Goal: Information Seeking & Learning: Find specific page/section

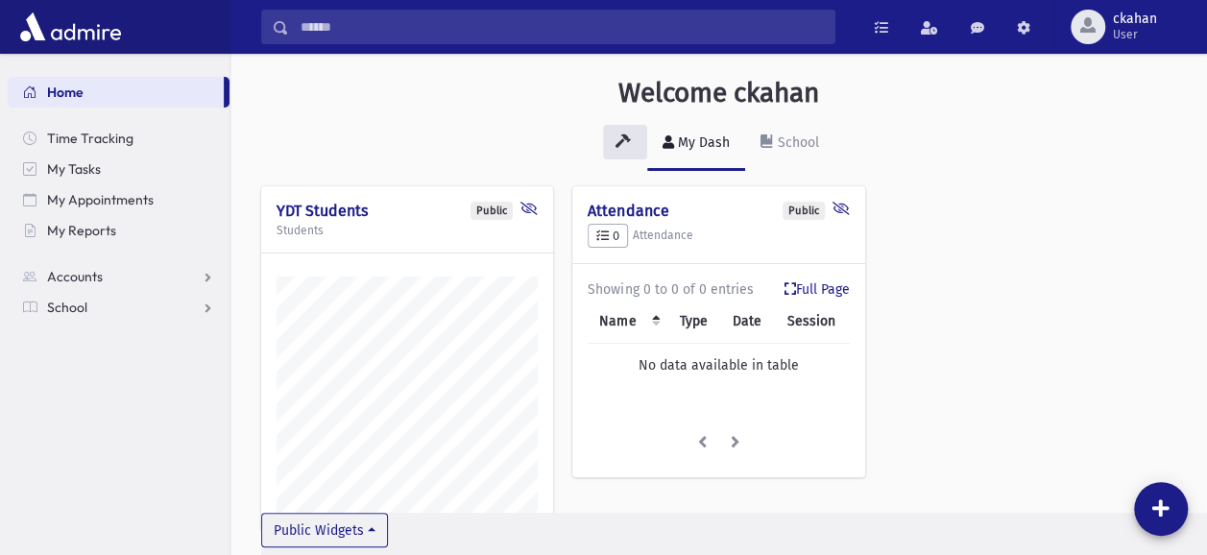
scroll to position [579, 975]
click at [203, 308] on link "School" at bounding box center [119, 307] width 222 height 31
click at [100, 339] on span "Students" at bounding box center [84, 337] width 53 height 17
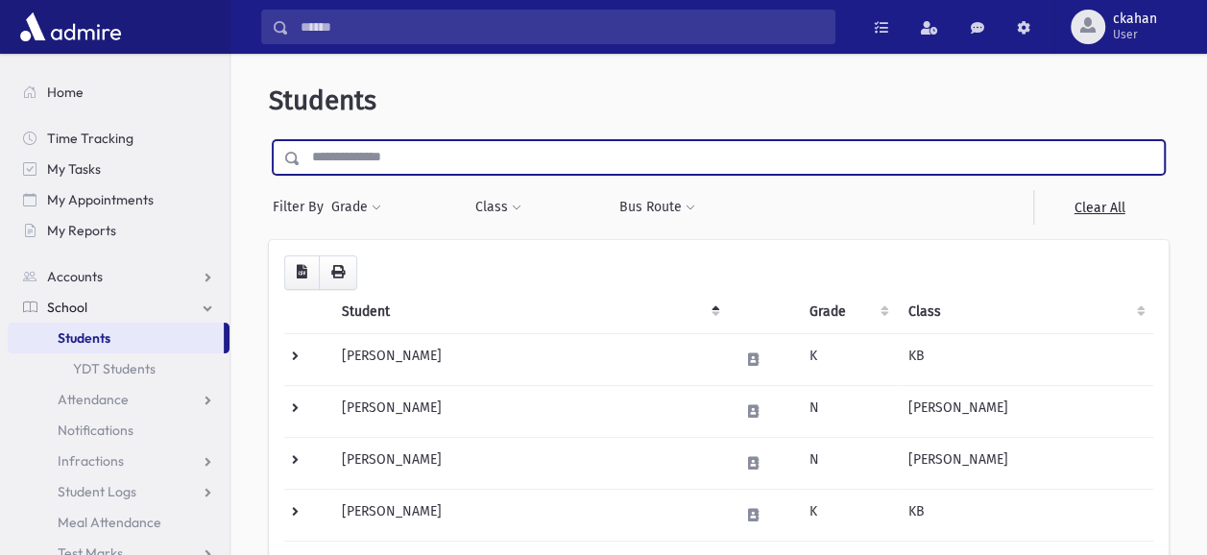
click at [405, 152] on input "text" at bounding box center [731, 157] width 863 height 35
type input "********"
click at [269, 140] on input "submit" at bounding box center [296, 153] width 54 height 26
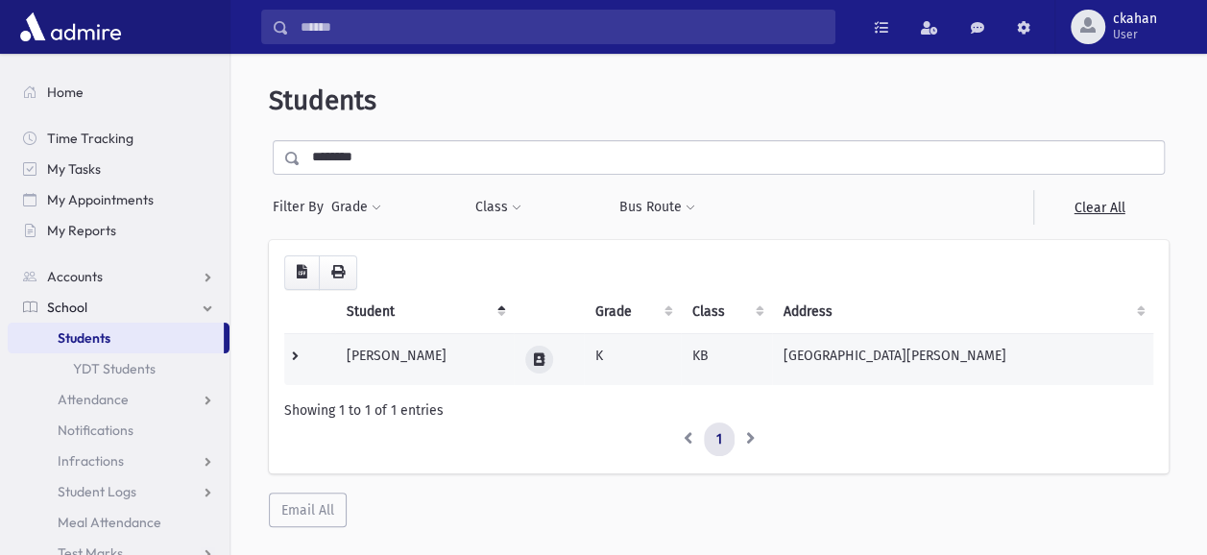
click at [543, 361] on icon at bounding box center [539, 359] width 11 height 12
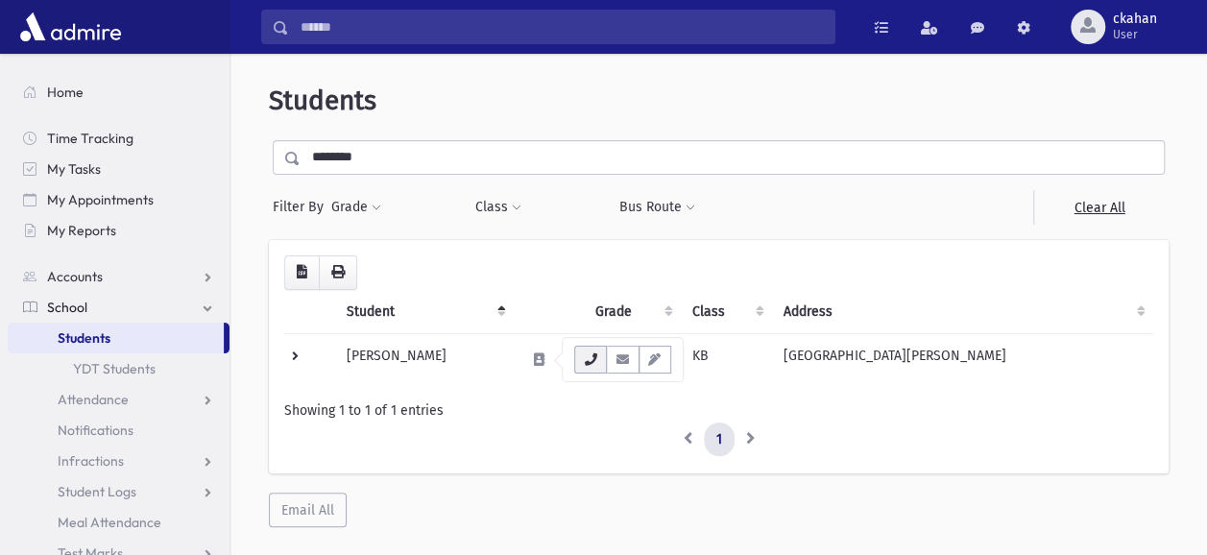
click at [588, 371] on button "button" at bounding box center [590, 360] width 33 height 28
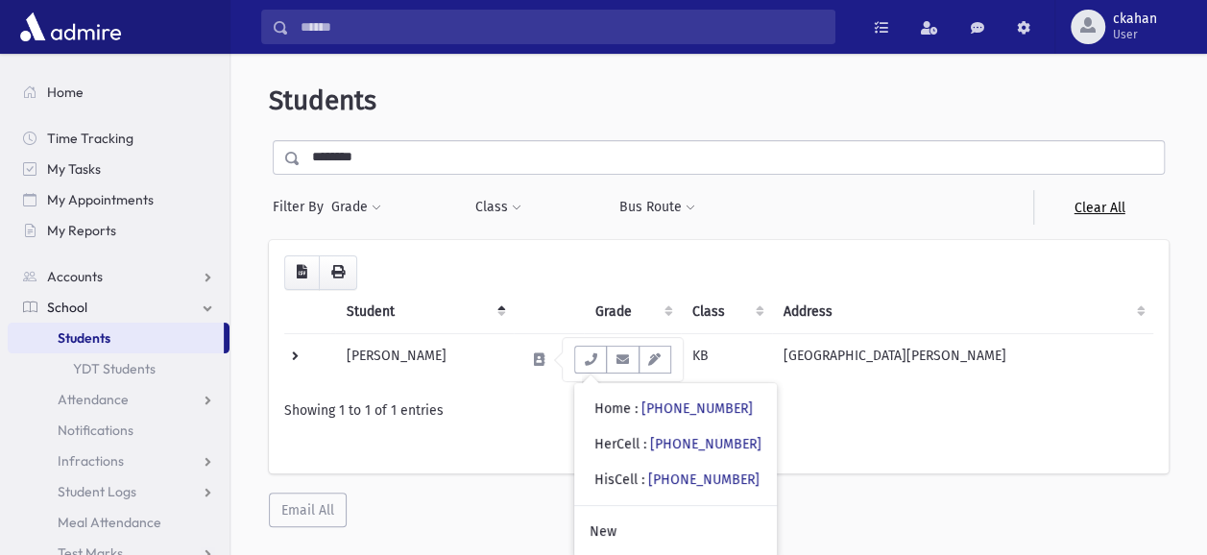
click at [1109, 210] on link "Clear All" at bounding box center [1099, 207] width 132 height 35
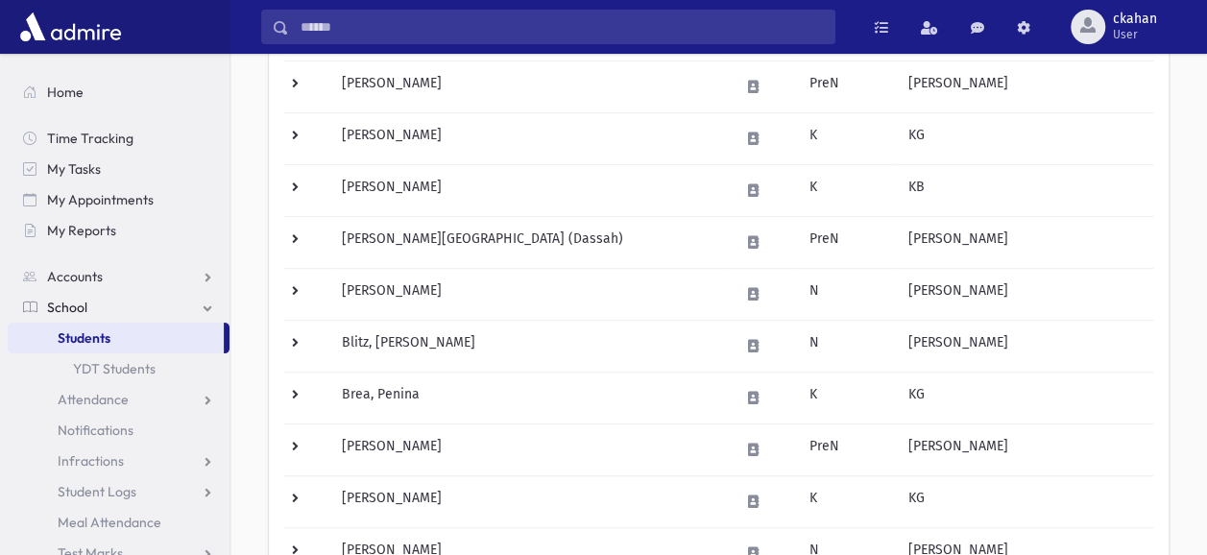
scroll to position [672, 0]
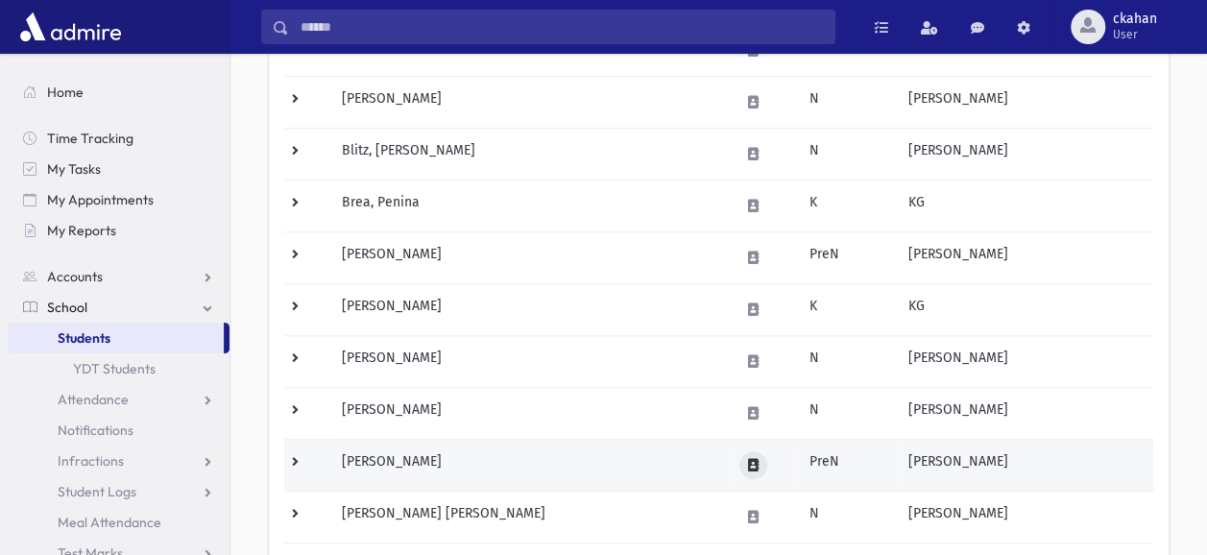
click at [758, 459] on icon at bounding box center [753, 465] width 11 height 12
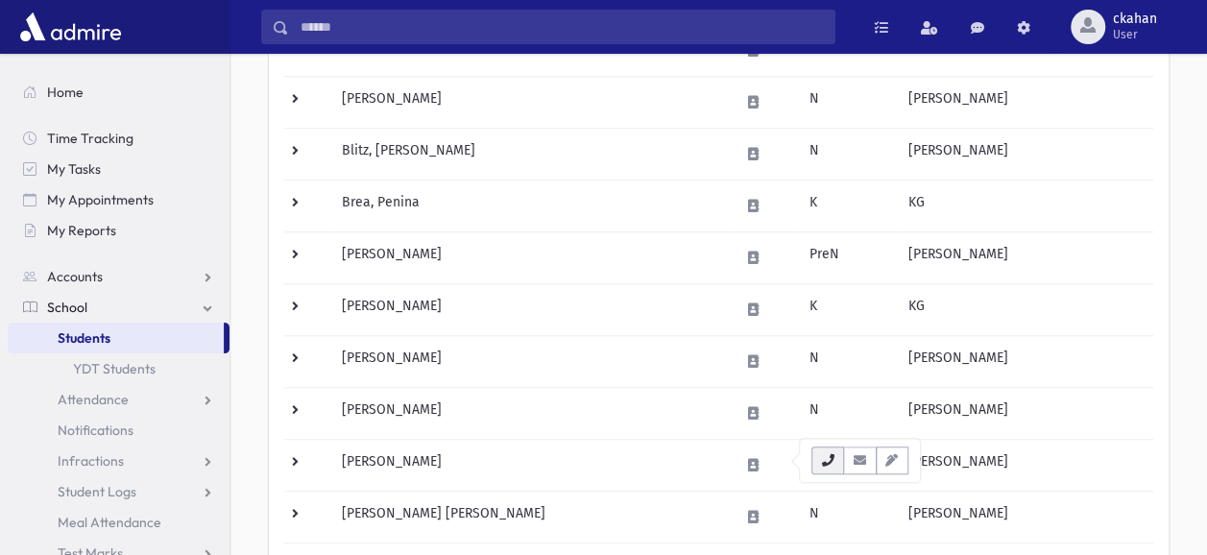
click at [820, 460] on icon "button" at bounding box center [827, 460] width 15 height 12
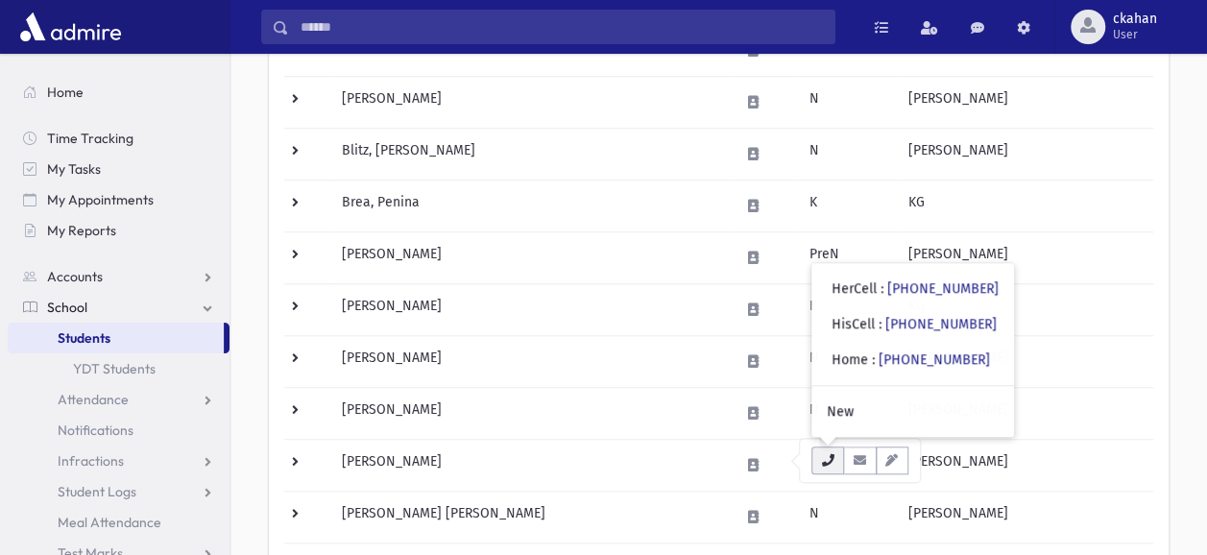
scroll to position [768, 0]
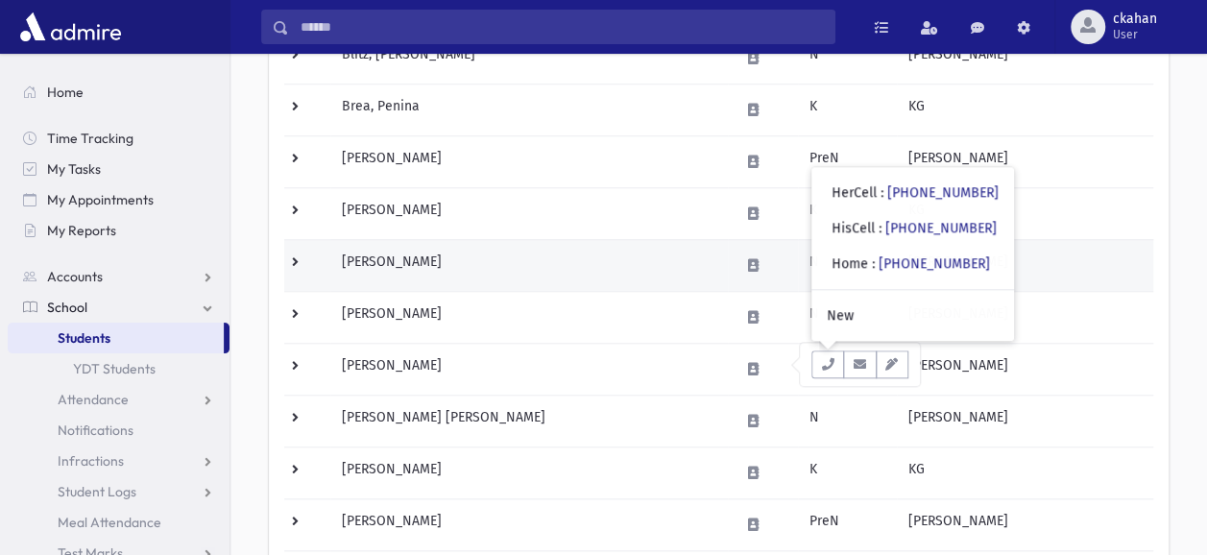
click at [515, 241] on td "Broyde, Paysach" at bounding box center [528, 265] width 397 height 52
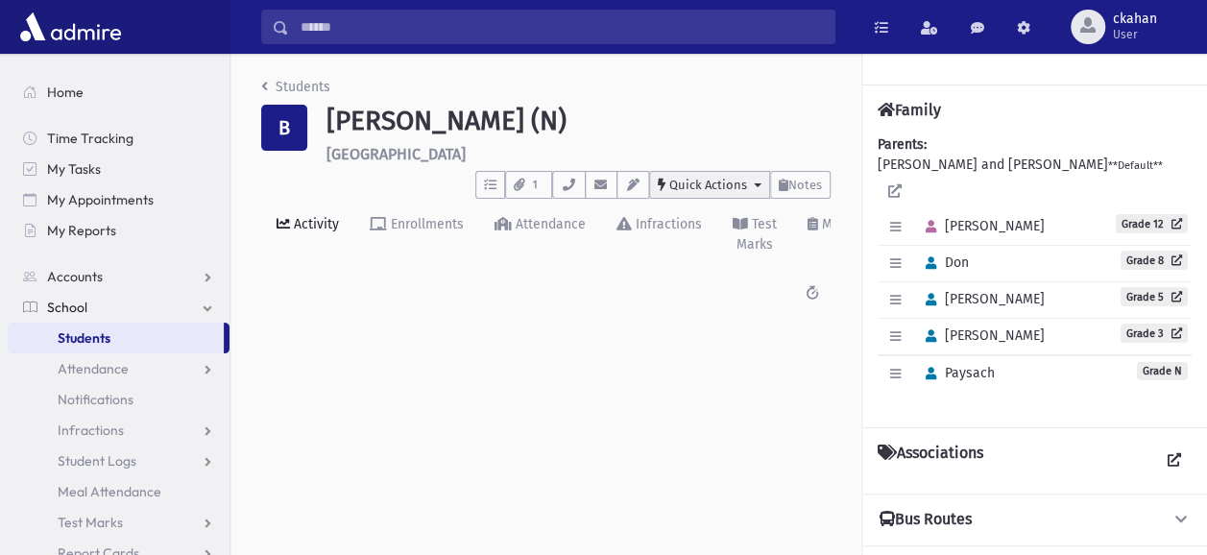
click at [741, 185] on span "Quick Actions" at bounding box center [708, 185] width 78 height 14
click at [543, 314] on div "Students B Broyde, Paysach (N) 15815 Fairfax Southfield **** To Do's No open ta…" at bounding box center [545, 201] width 631 height 295
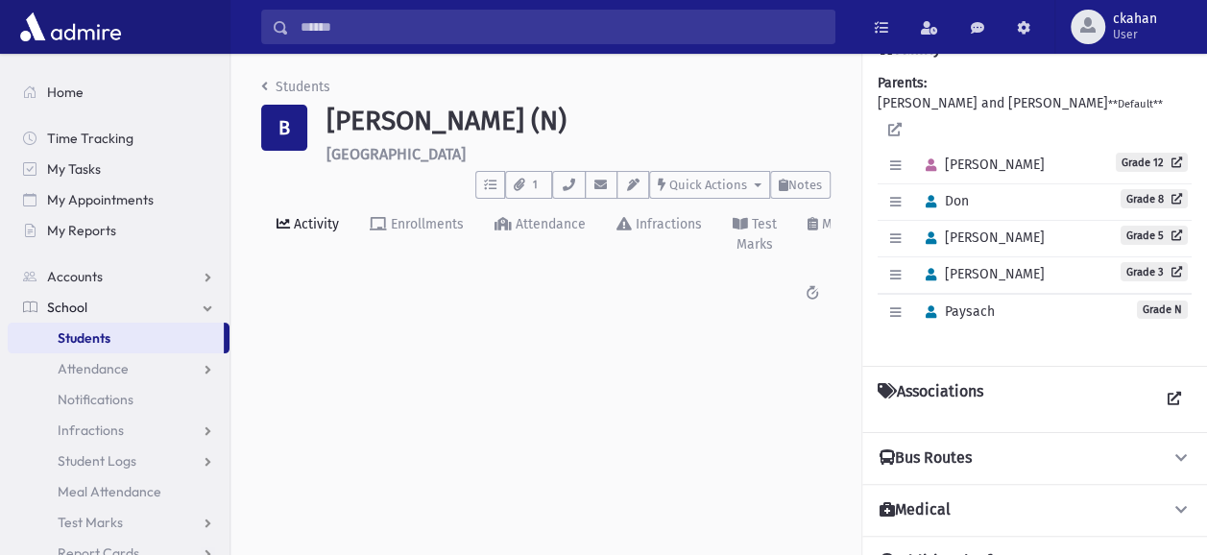
click at [1012, 448] on div "Bus Routes" at bounding box center [1034, 458] width 345 height 52
click at [971, 448] on h4 "Bus Routes" at bounding box center [925, 458] width 92 height 20
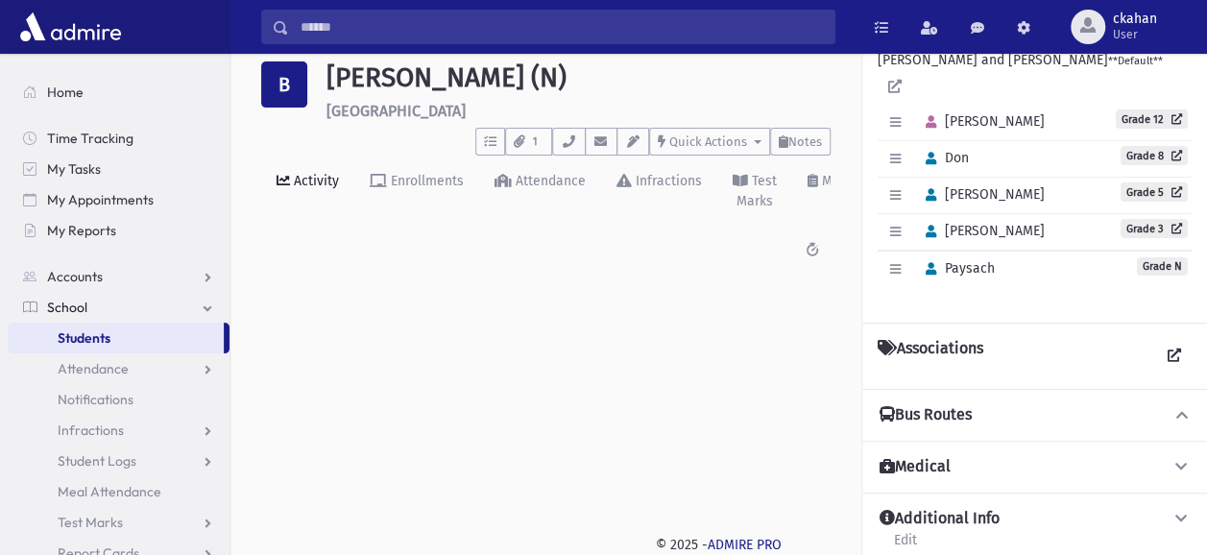
click at [965, 457] on button "Medical" at bounding box center [1034, 467] width 314 height 20
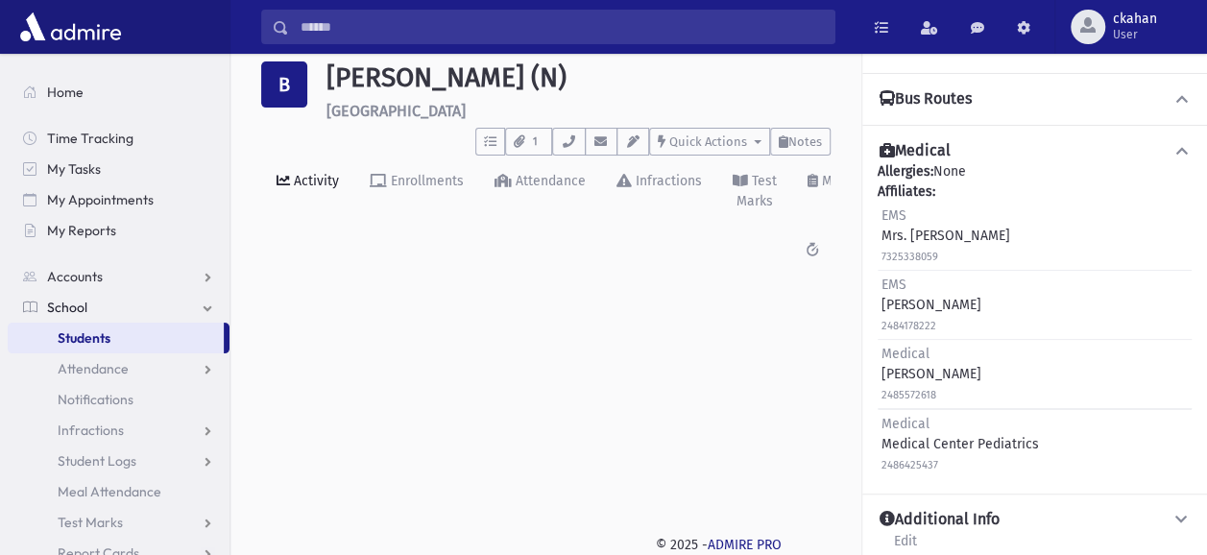
scroll to position [0, 0]
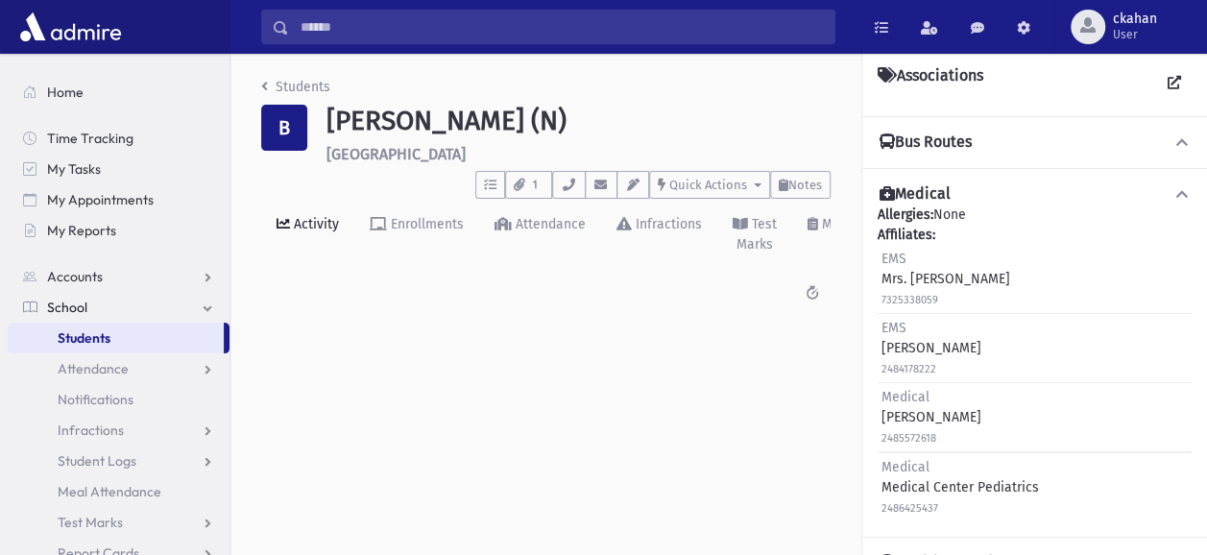
click at [297, 95] on li "Students" at bounding box center [295, 87] width 69 height 20
click at [299, 89] on link "Students" at bounding box center [295, 87] width 69 height 16
click at [275, 82] on link "Students" at bounding box center [295, 87] width 69 height 16
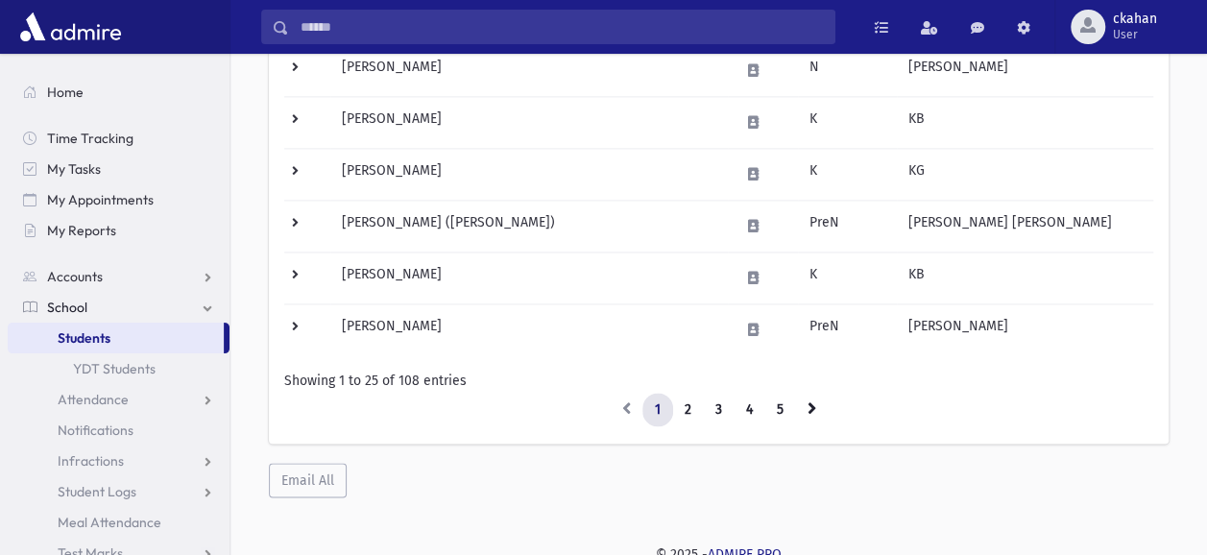
scroll to position [1178, 0]
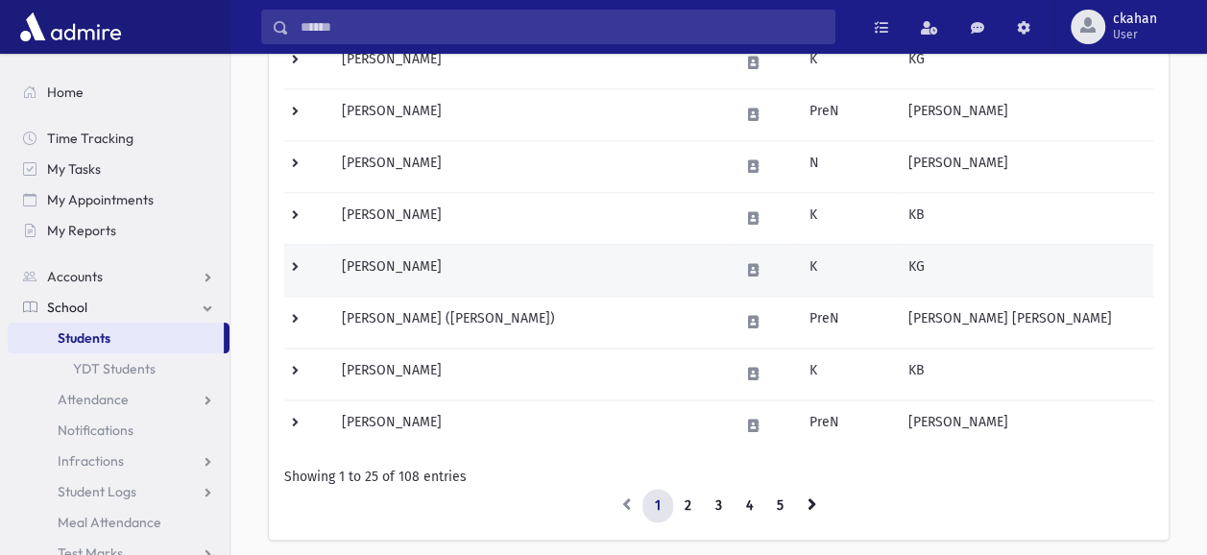
click at [388, 253] on td "[PERSON_NAME]" at bounding box center [528, 270] width 397 height 52
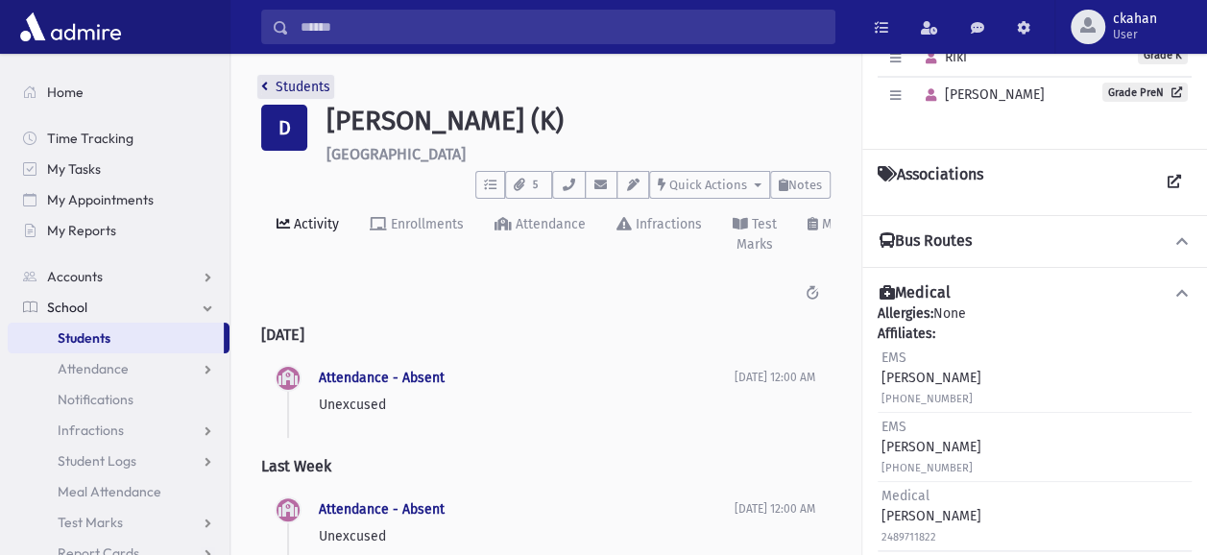
click at [311, 87] on link "Students" at bounding box center [295, 87] width 69 height 16
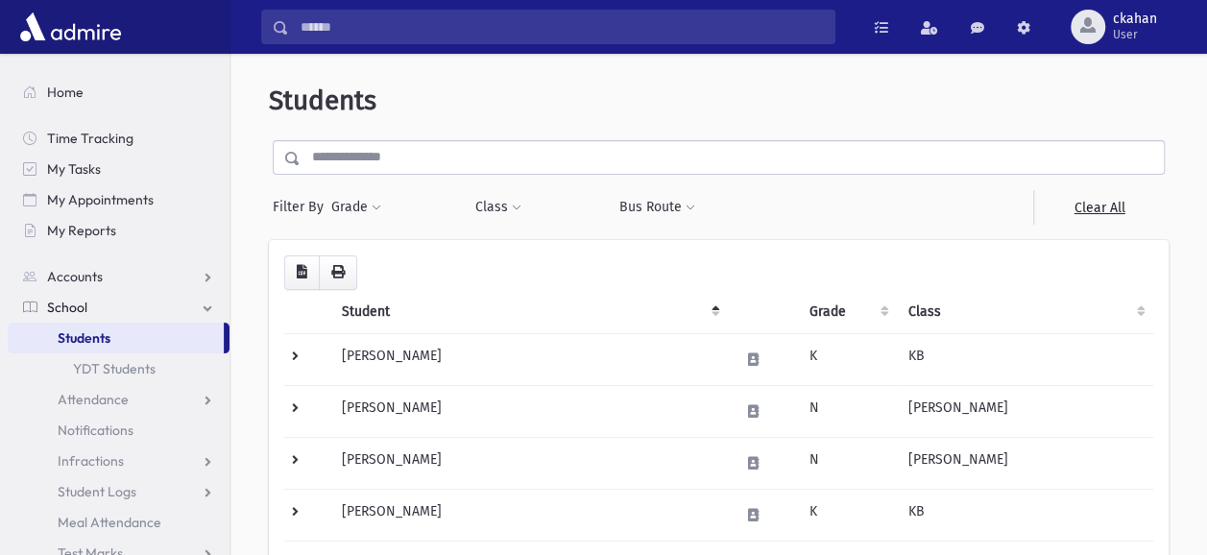
scroll to position [51, 0]
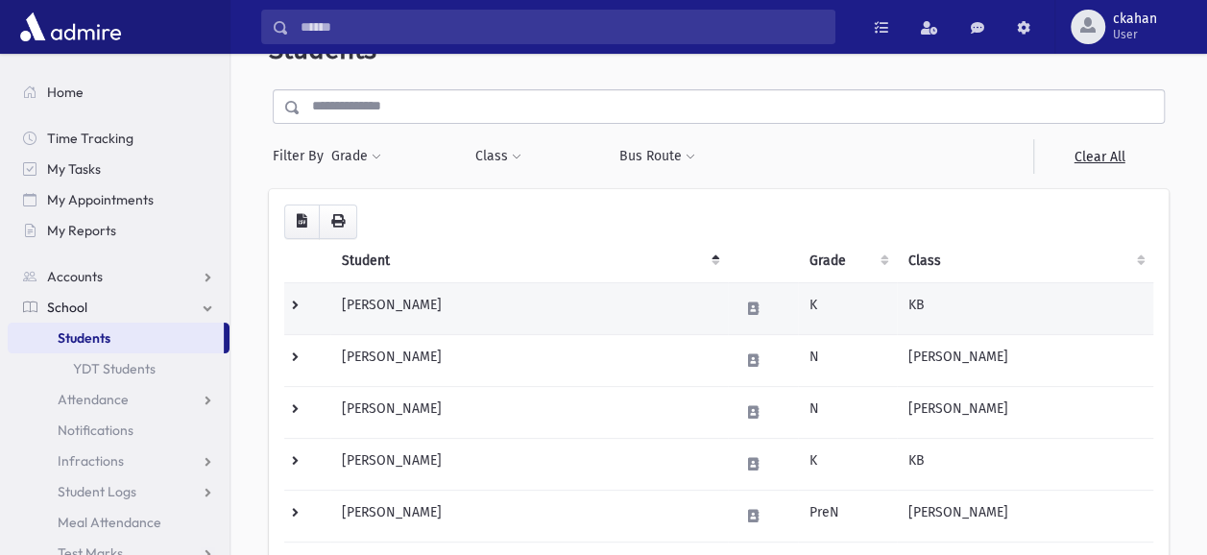
click at [438, 303] on td "[PERSON_NAME]" at bounding box center [528, 308] width 397 height 52
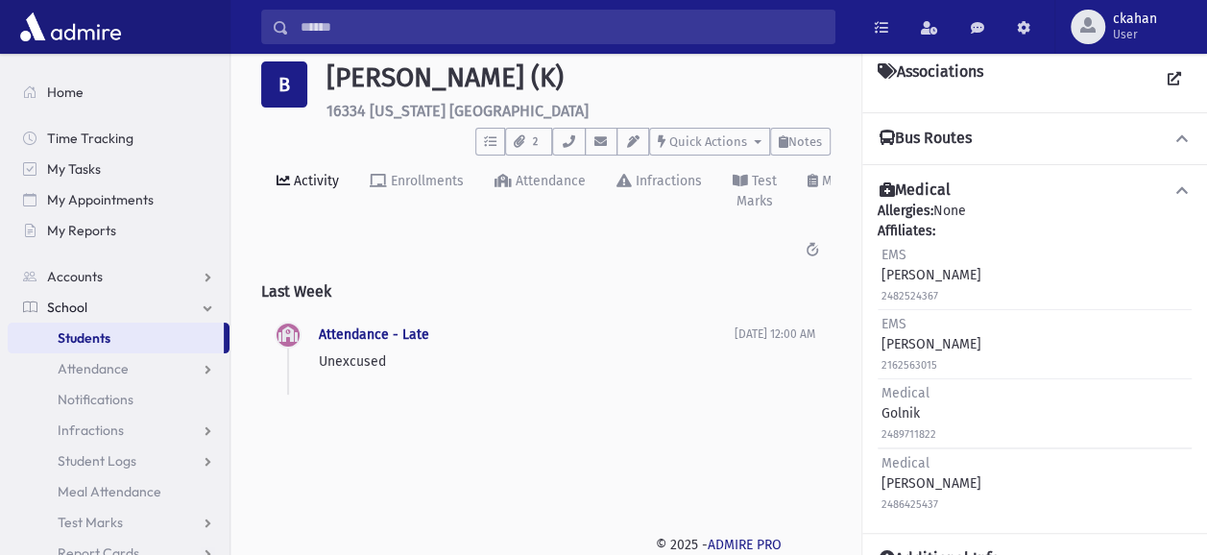
scroll to position [232, 0]
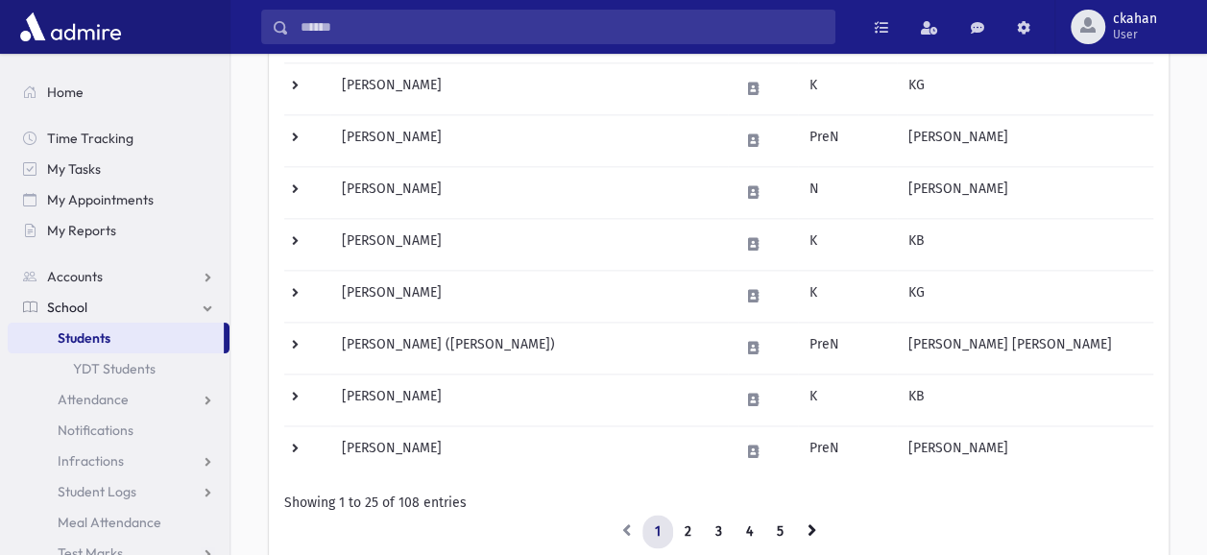
scroll to position [1248, 0]
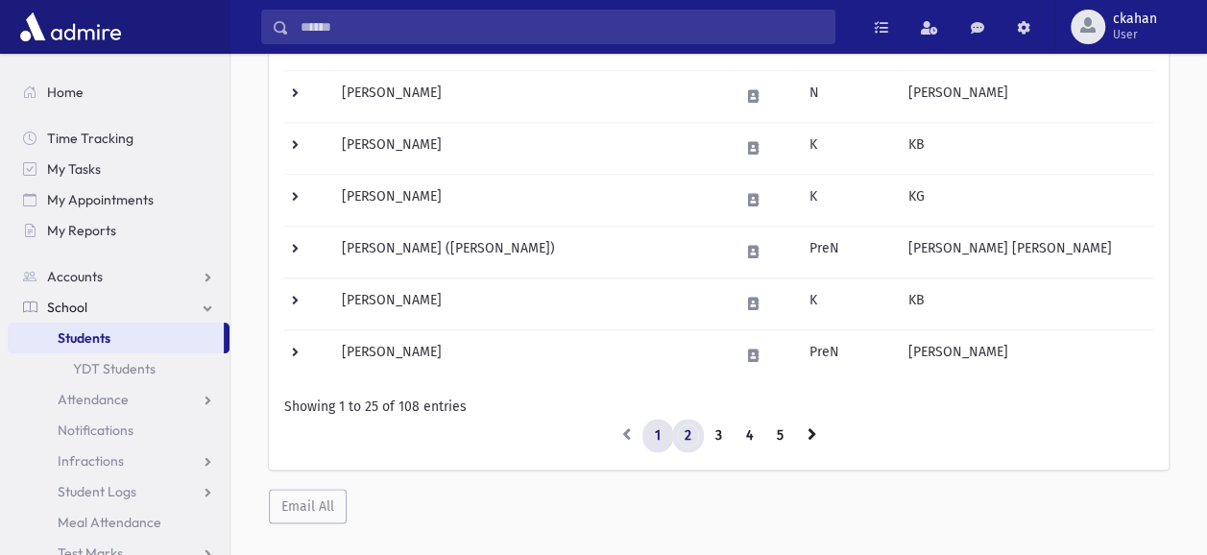
click at [690, 429] on link "2" at bounding box center [688, 436] width 32 height 35
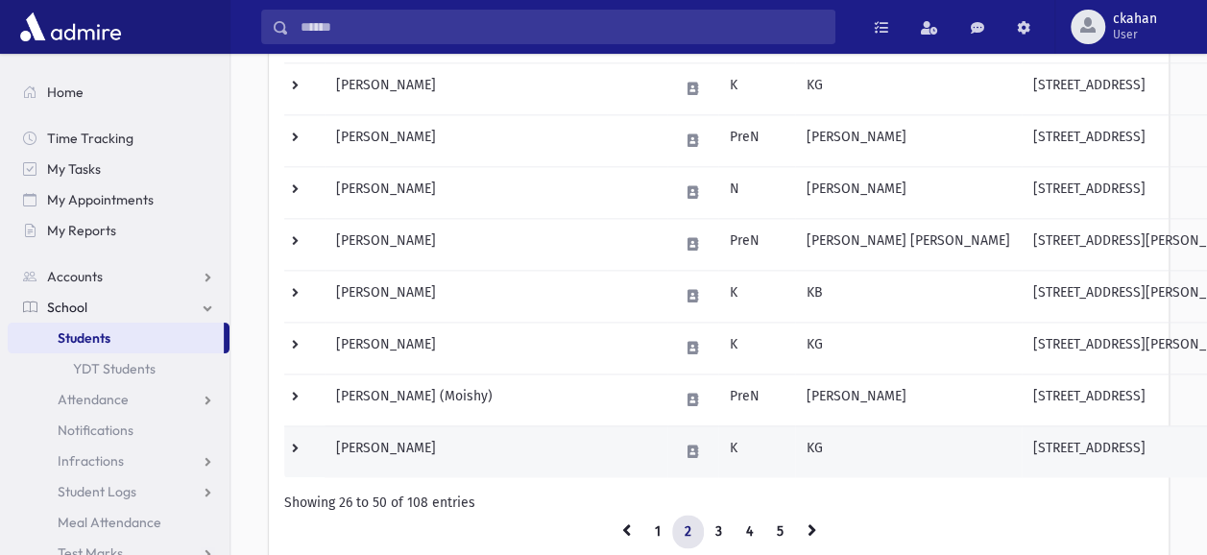
scroll to position [1056, 0]
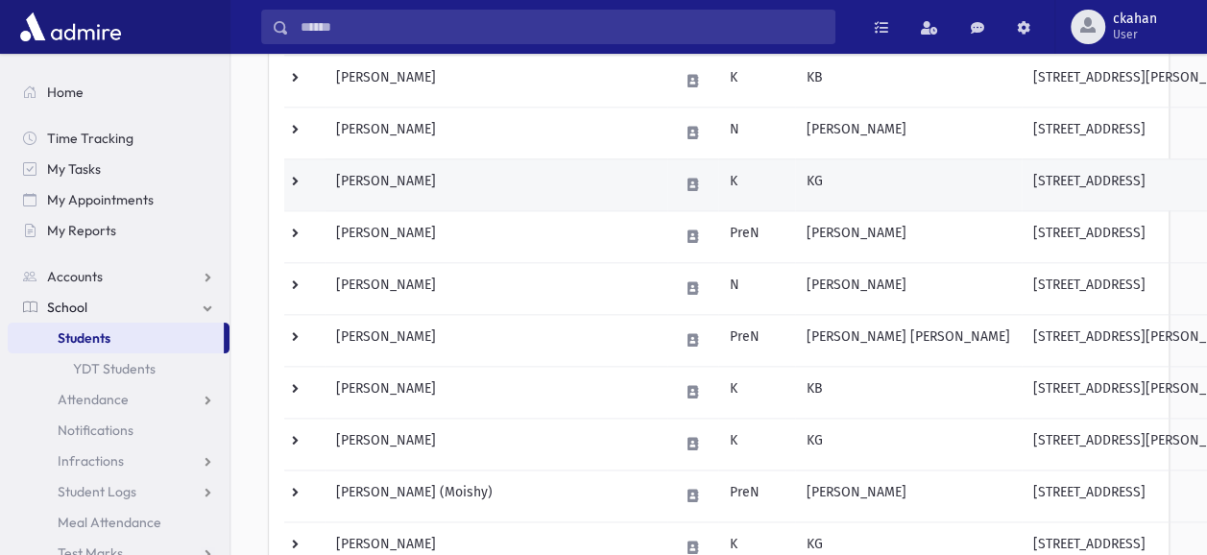
click at [795, 172] on td "KG" at bounding box center [908, 184] width 227 height 52
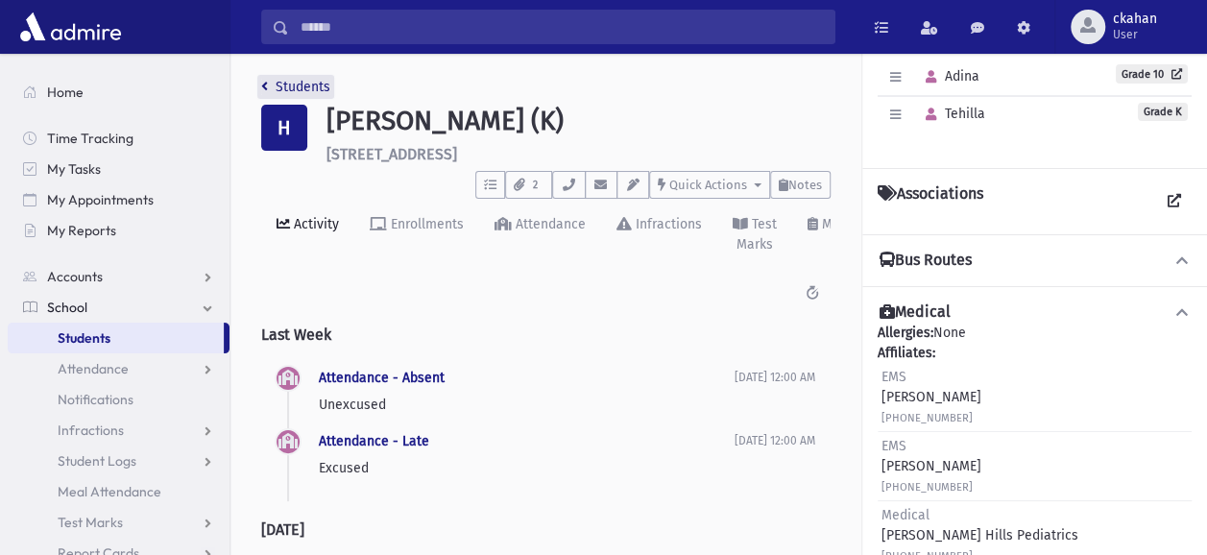
click at [293, 89] on link "Students" at bounding box center [295, 87] width 69 height 16
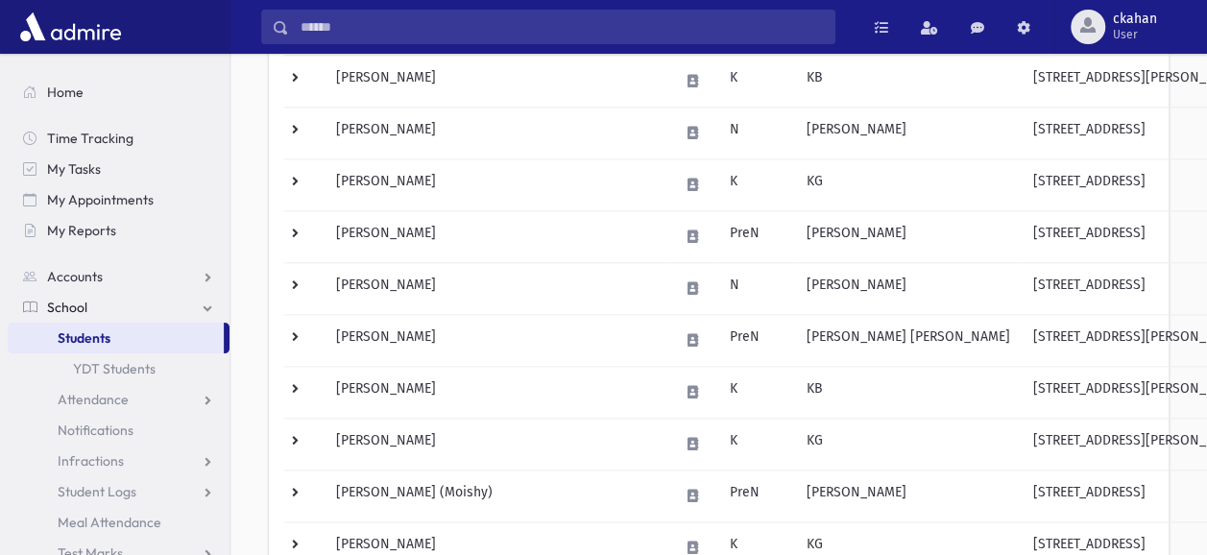
scroll to position [1248, 0]
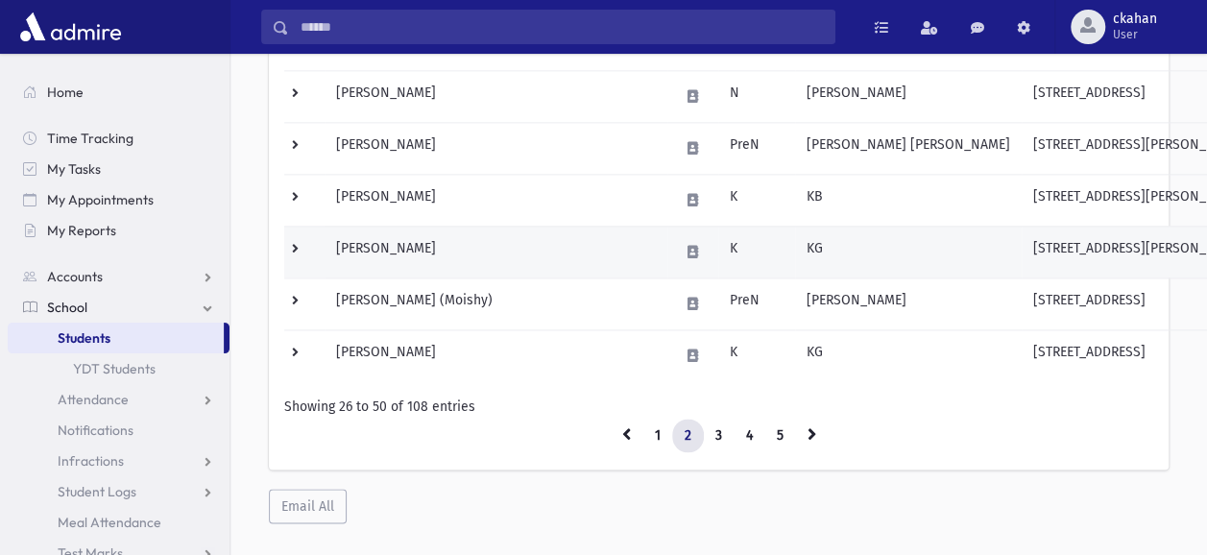
click at [667, 250] on td at bounding box center [692, 252] width 51 height 52
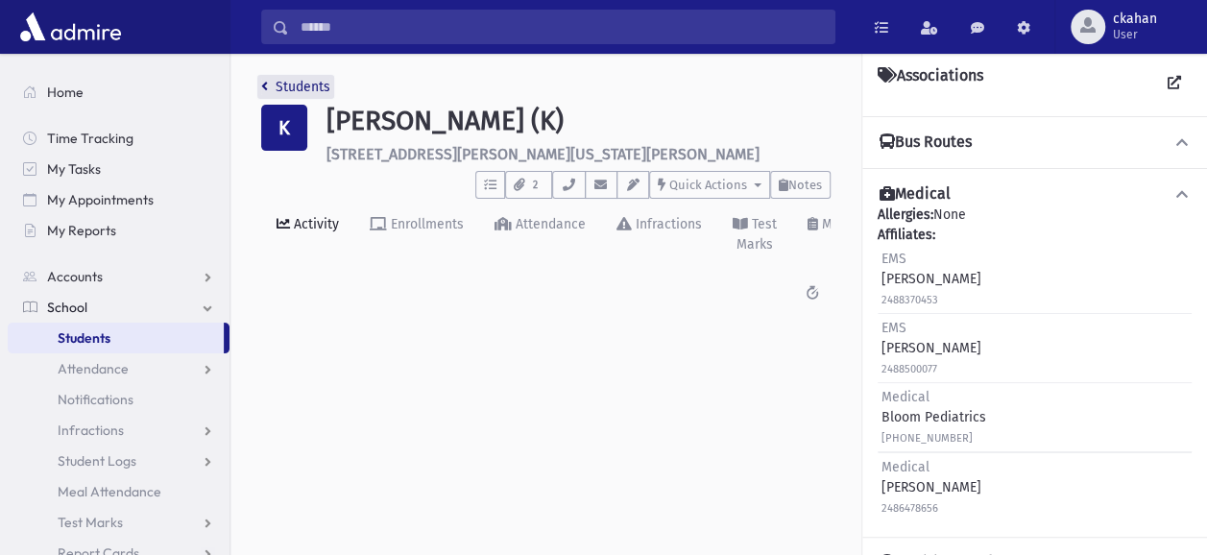
click at [292, 88] on link "Students" at bounding box center [295, 87] width 69 height 16
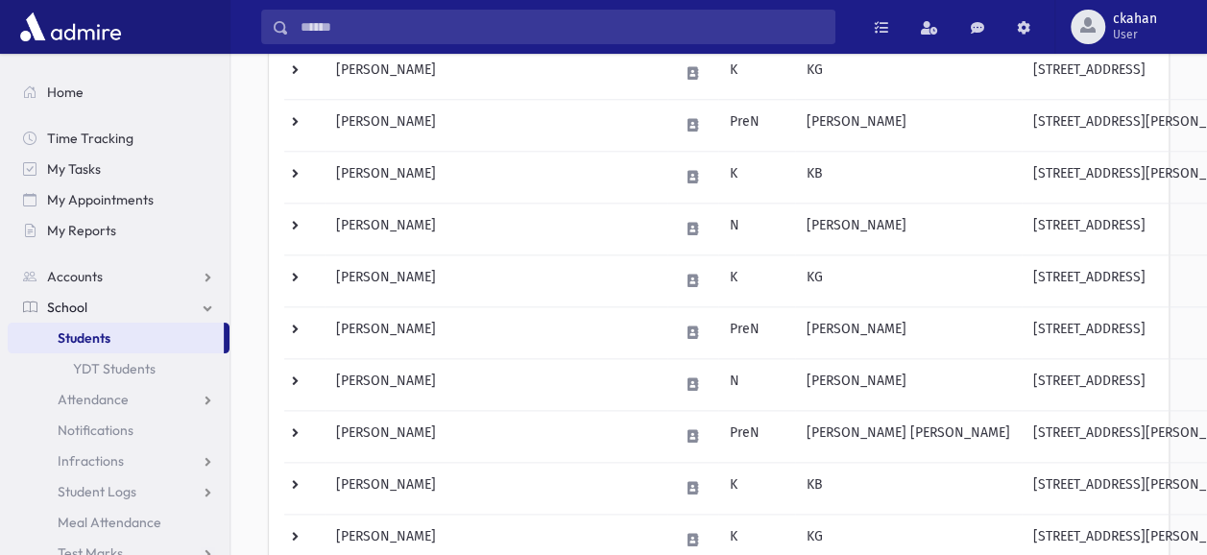
scroll to position [1274, 0]
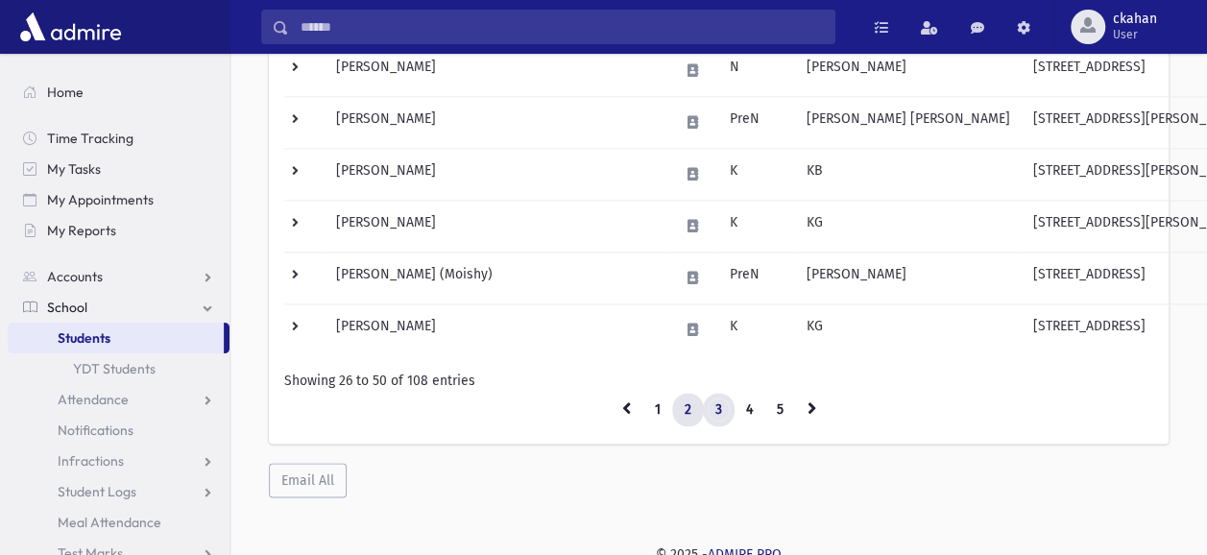
click at [720, 404] on link "3" at bounding box center [719, 410] width 32 height 35
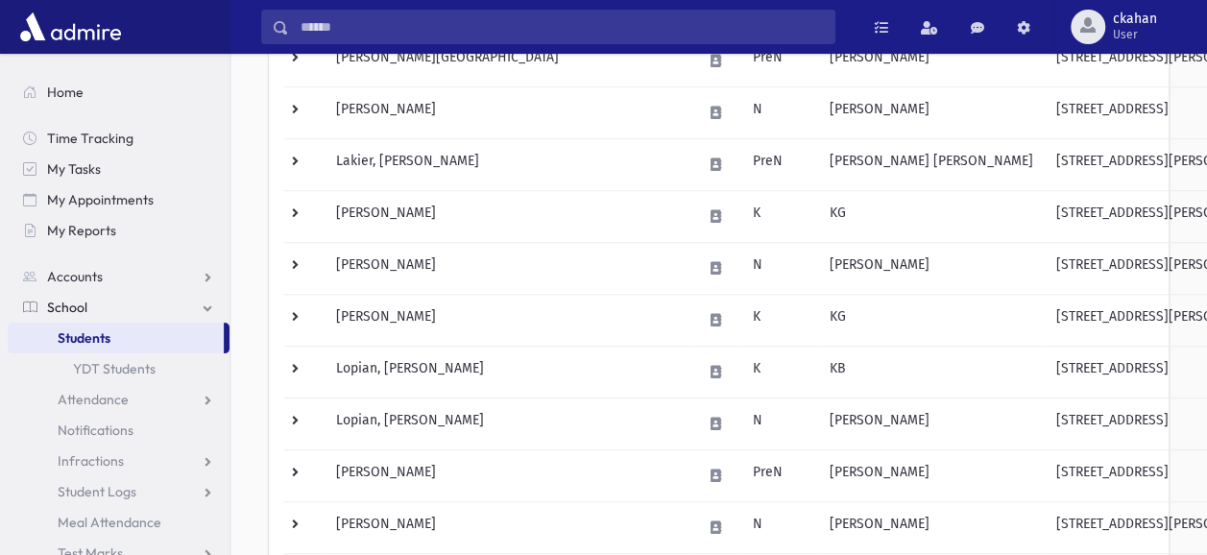
scroll to position [410, 0]
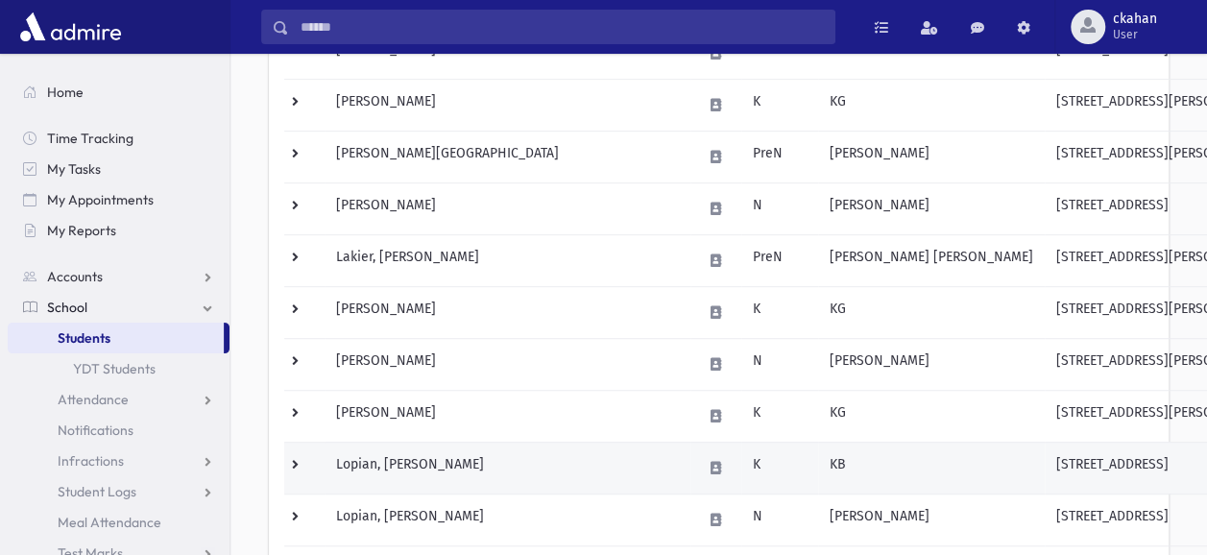
click at [1044, 463] on td "[STREET_ADDRESS]" at bounding box center [1161, 468] width 235 height 52
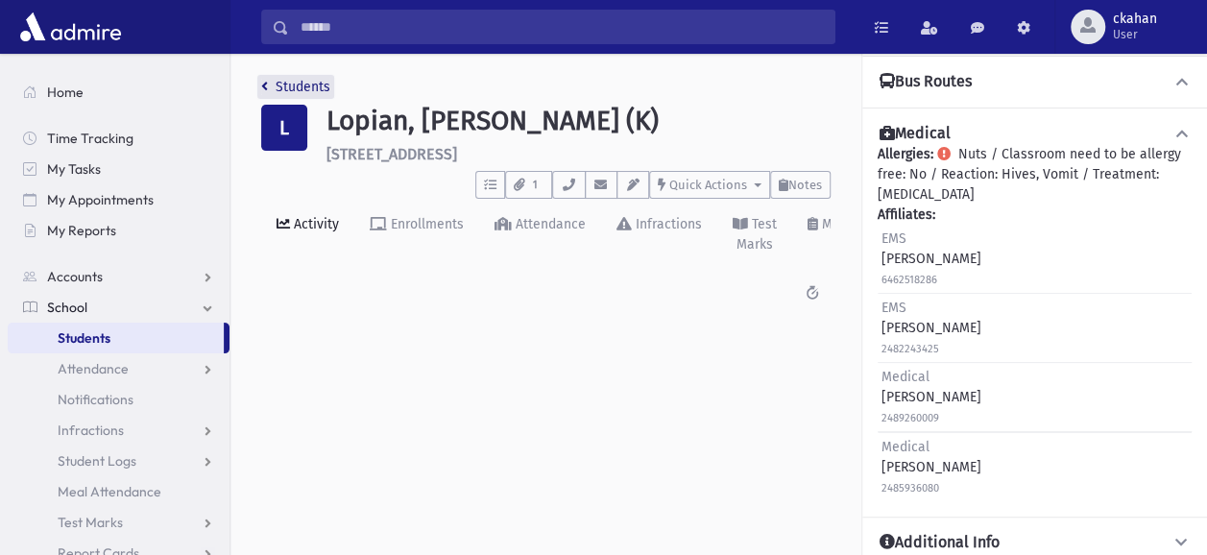
click at [305, 87] on link "Students" at bounding box center [295, 87] width 69 height 16
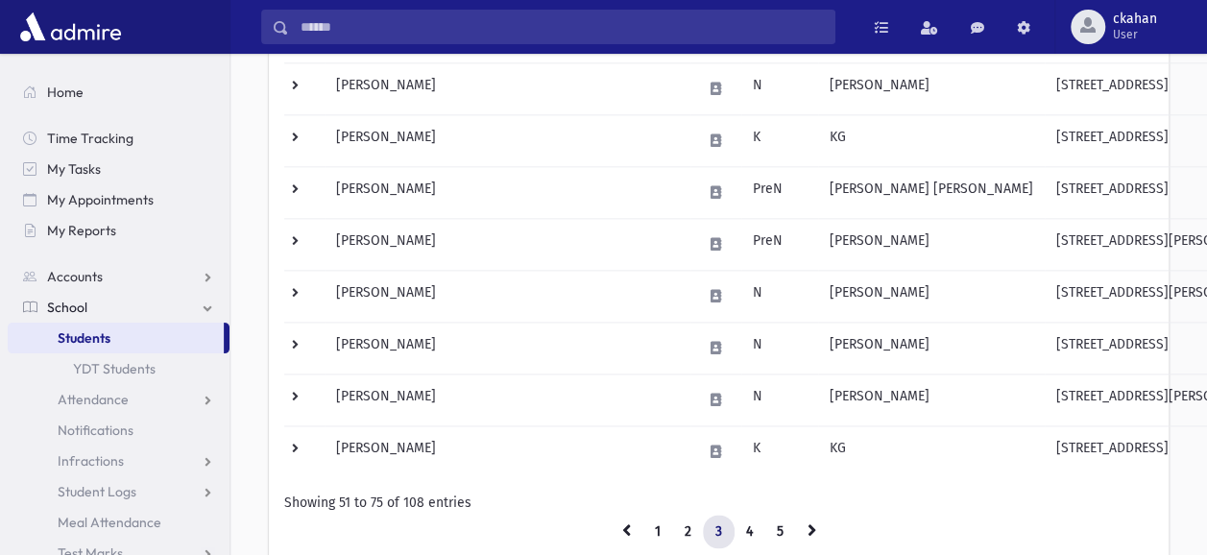
scroll to position [1274, 0]
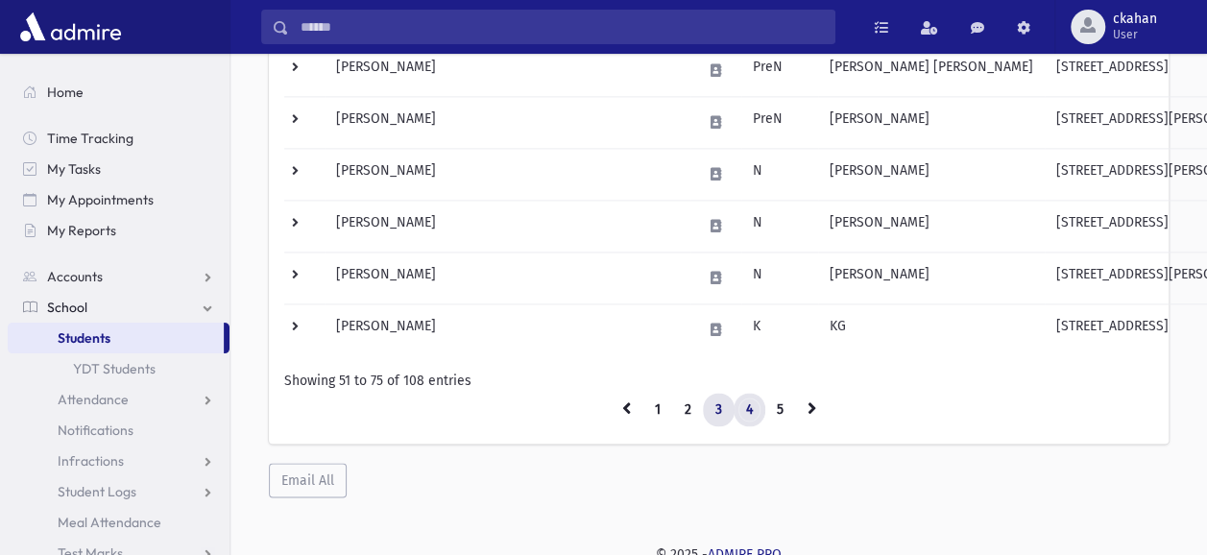
click at [744, 395] on link "4" at bounding box center [749, 410] width 32 height 35
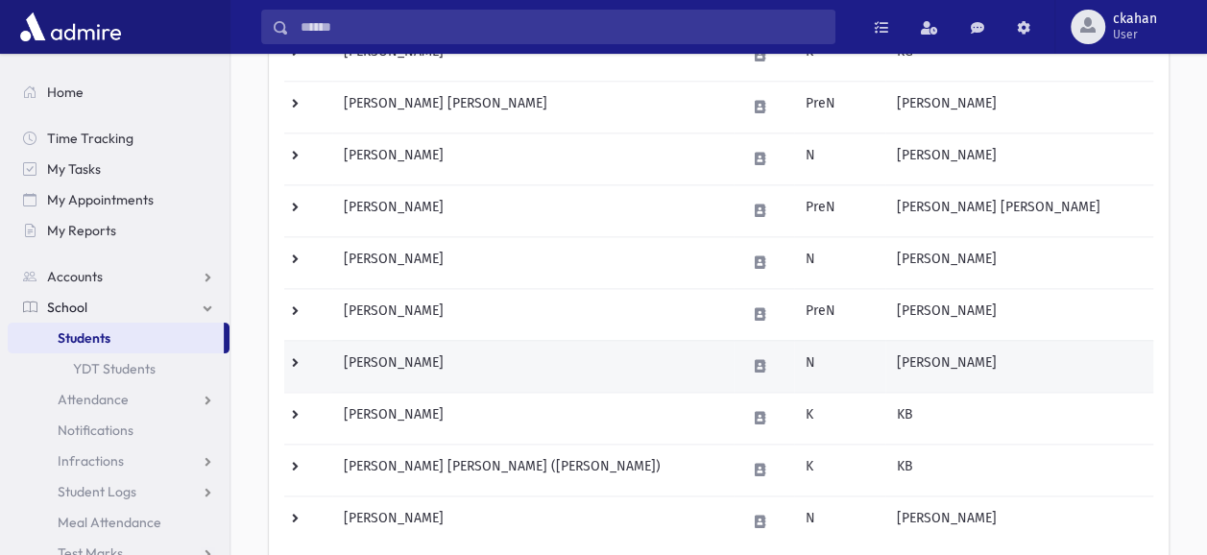
scroll to position [1178, 0]
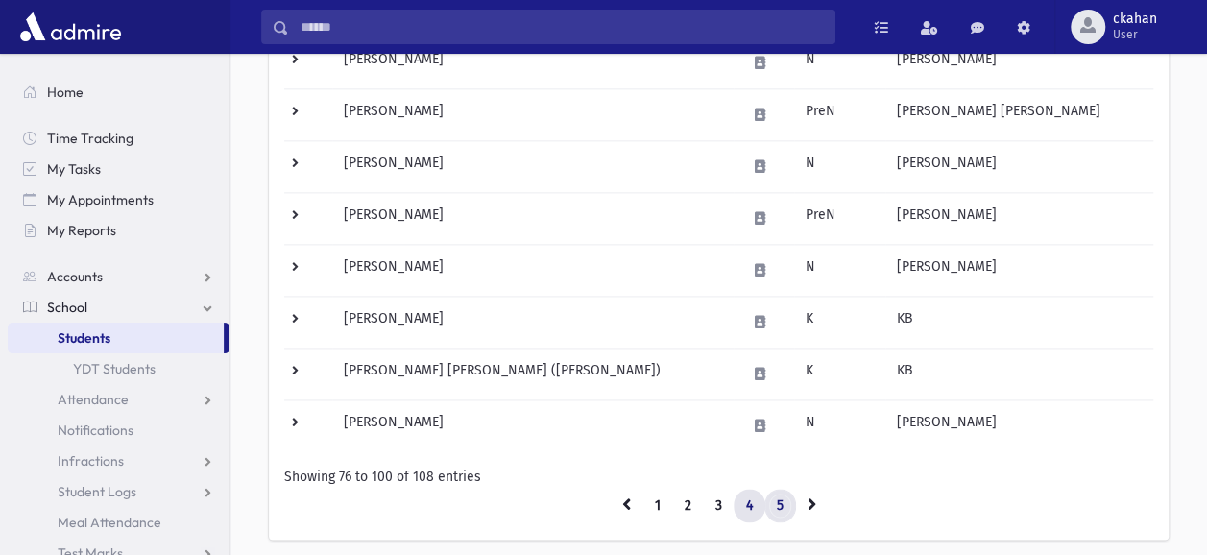
click at [770, 494] on link "5" at bounding box center [780, 506] width 32 height 35
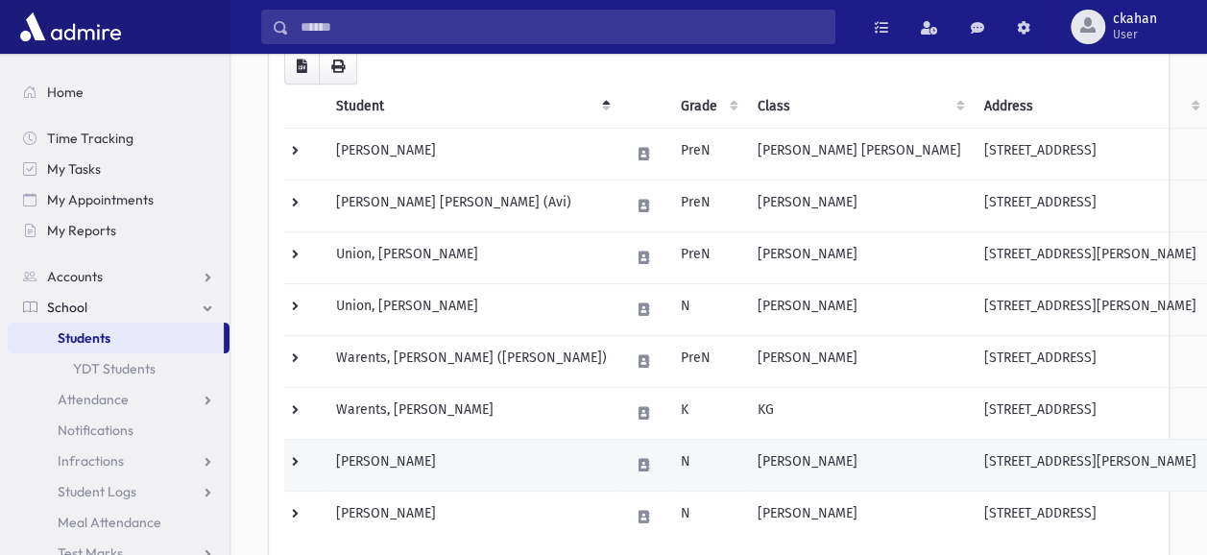
scroll to position [301, 0]
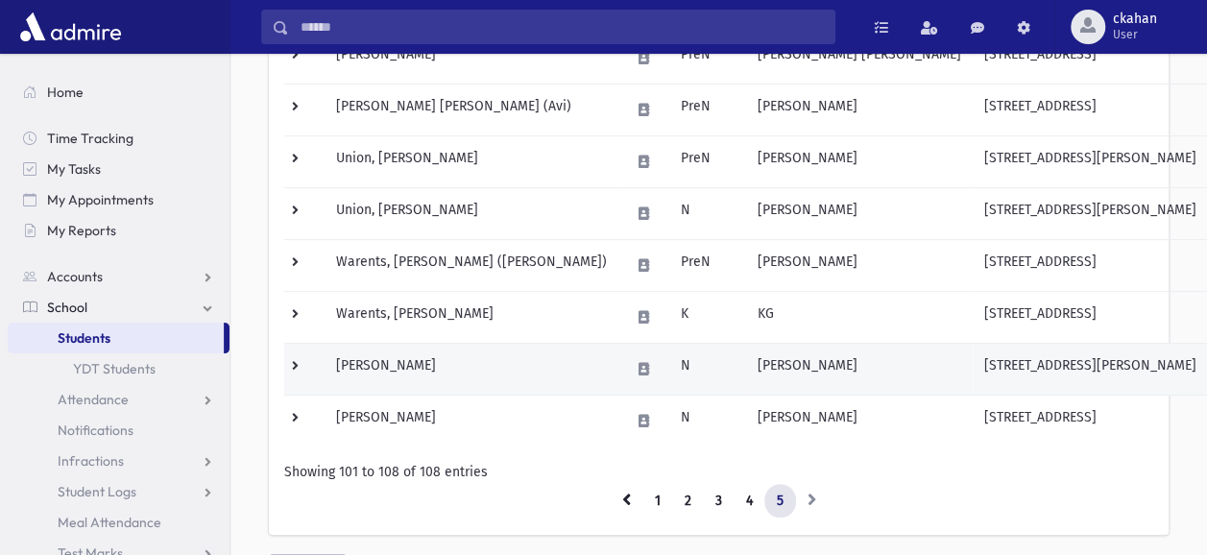
click at [746, 354] on td "[PERSON_NAME]" at bounding box center [859, 369] width 227 height 52
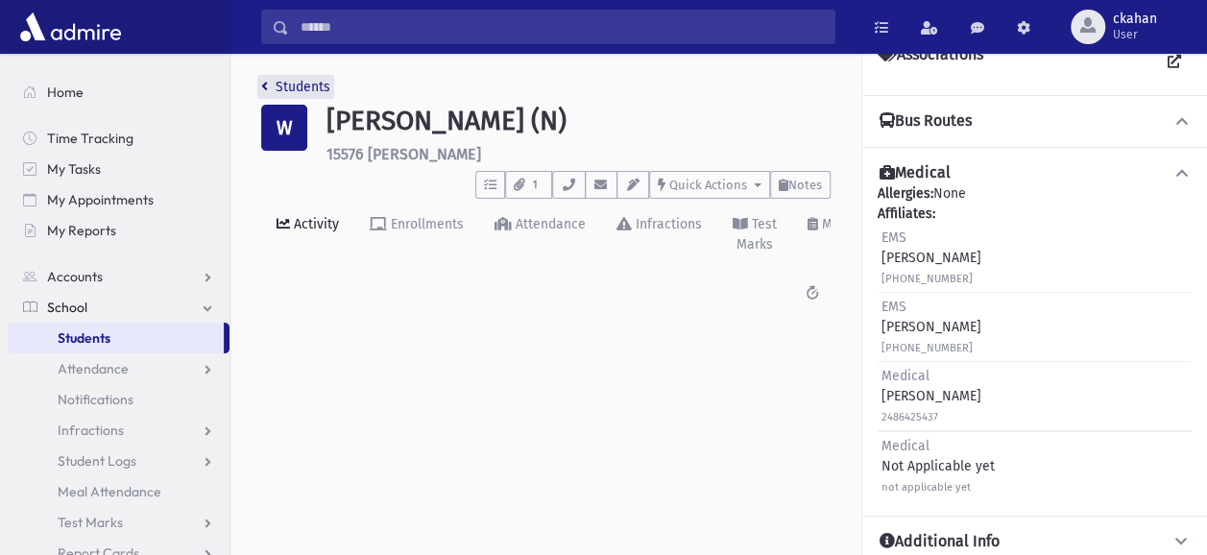
click at [297, 89] on link "Students" at bounding box center [295, 87] width 69 height 16
